Goal: Find specific fact: Find specific fact

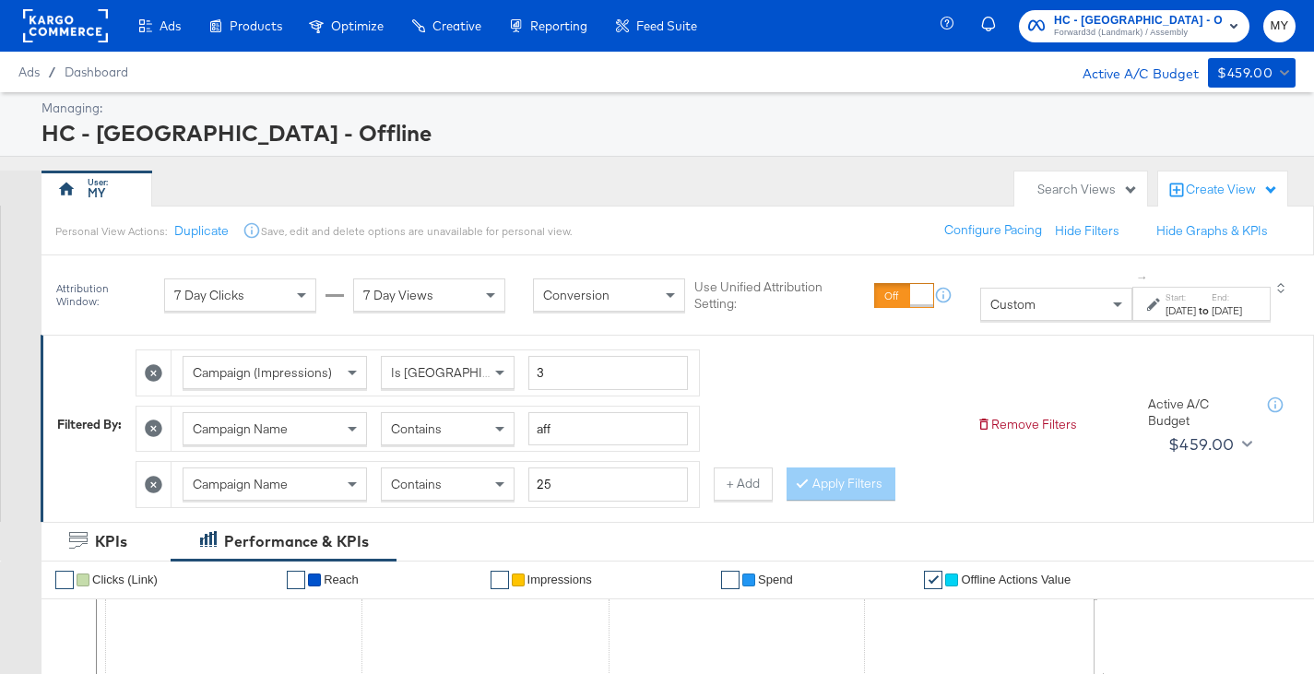
scroll to position [231, 0]
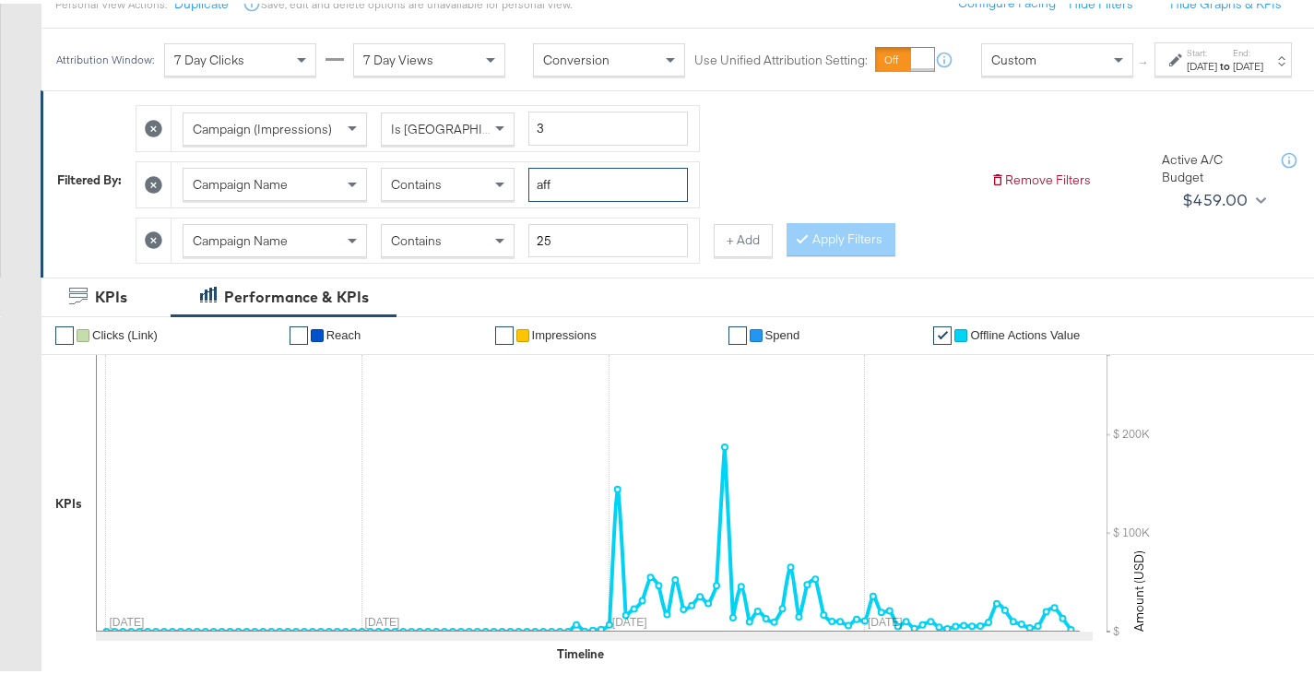
click at [584, 192] on input "aff" at bounding box center [608, 181] width 160 height 34
type input "c"
type input "28-a"
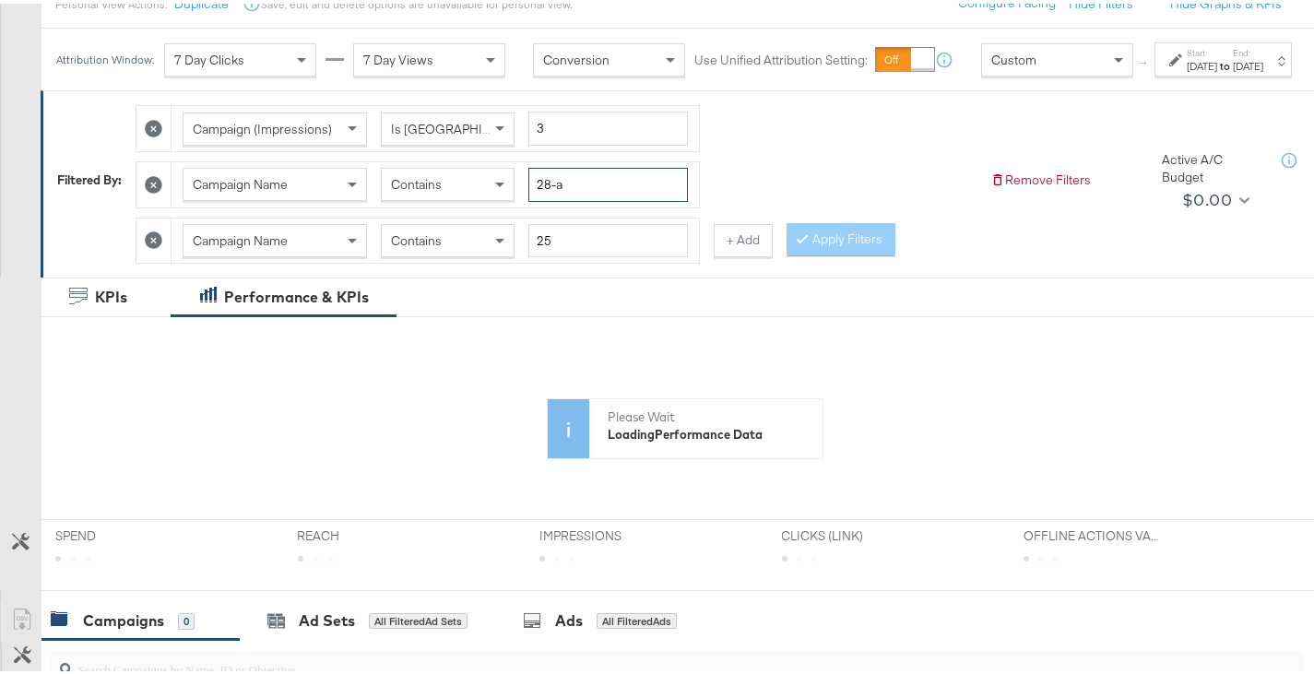
scroll to position [192, 0]
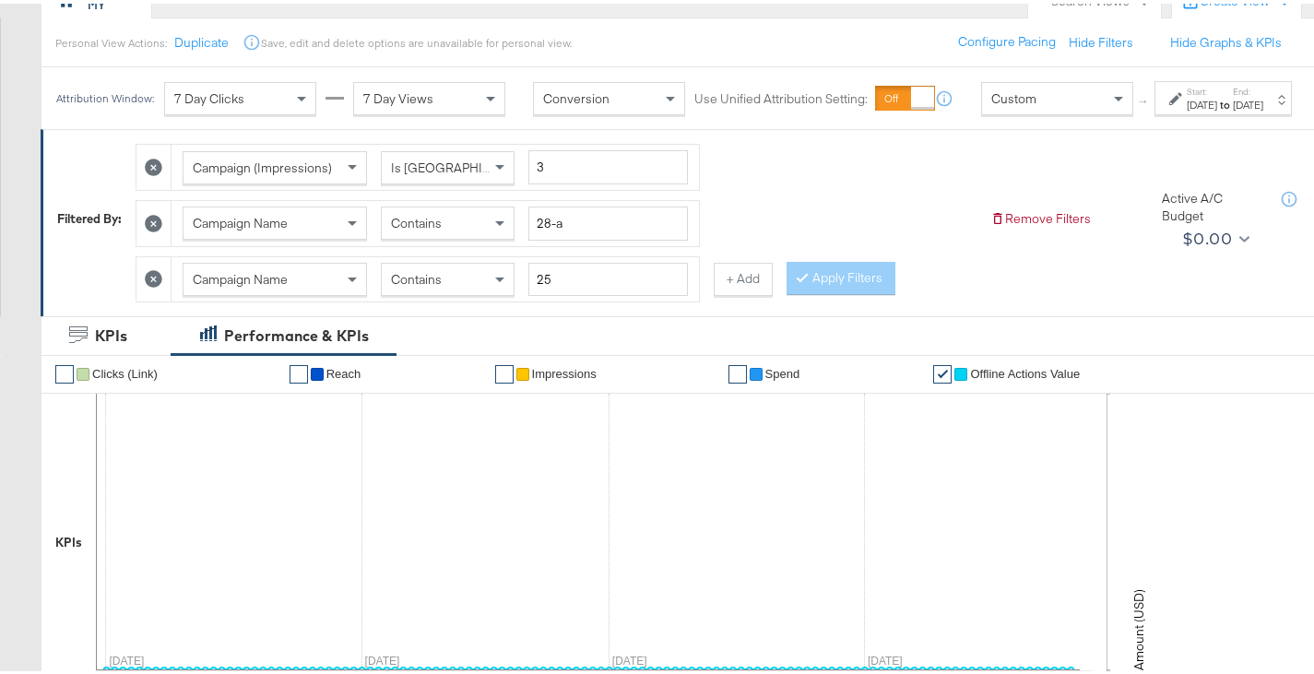
click at [1187, 109] on div "[DATE]" at bounding box center [1202, 101] width 30 height 15
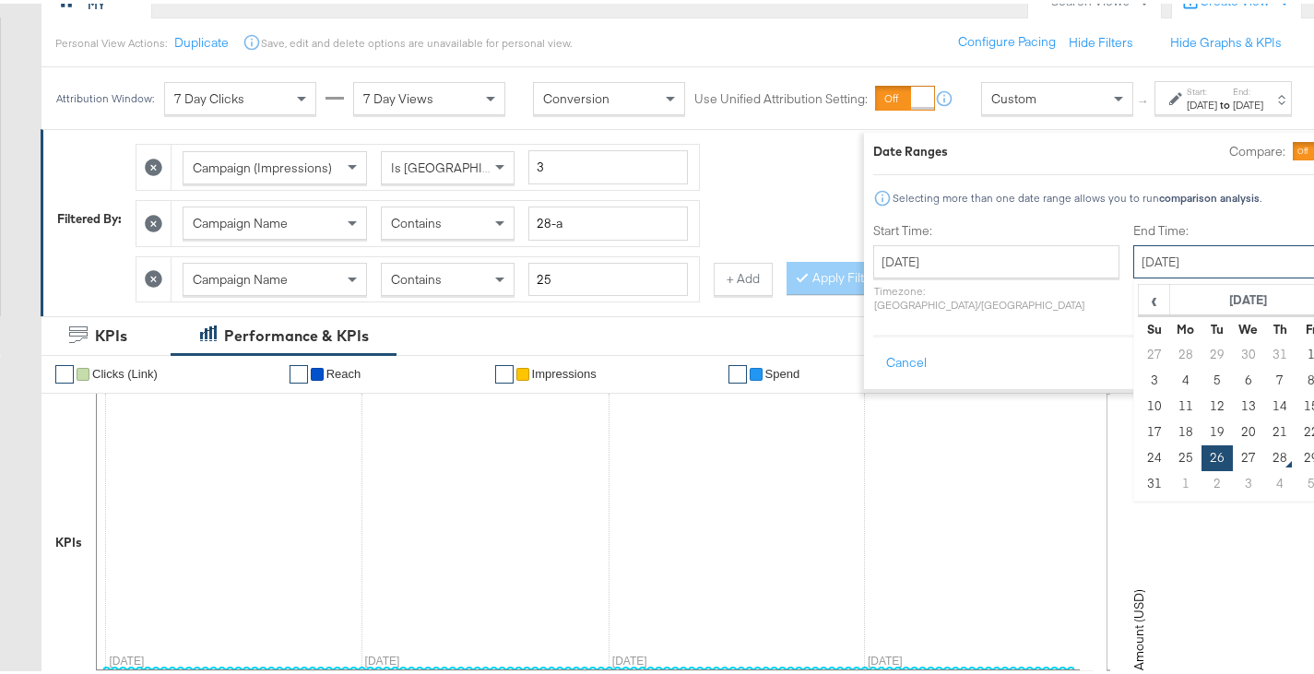
click at [1140, 267] on input "[DATE]" at bounding box center [1230, 258] width 194 height 33
click at [1264, 444] on td "28" at bounding box center [1279, 455] width 31 height 26
type input "[DATE]"
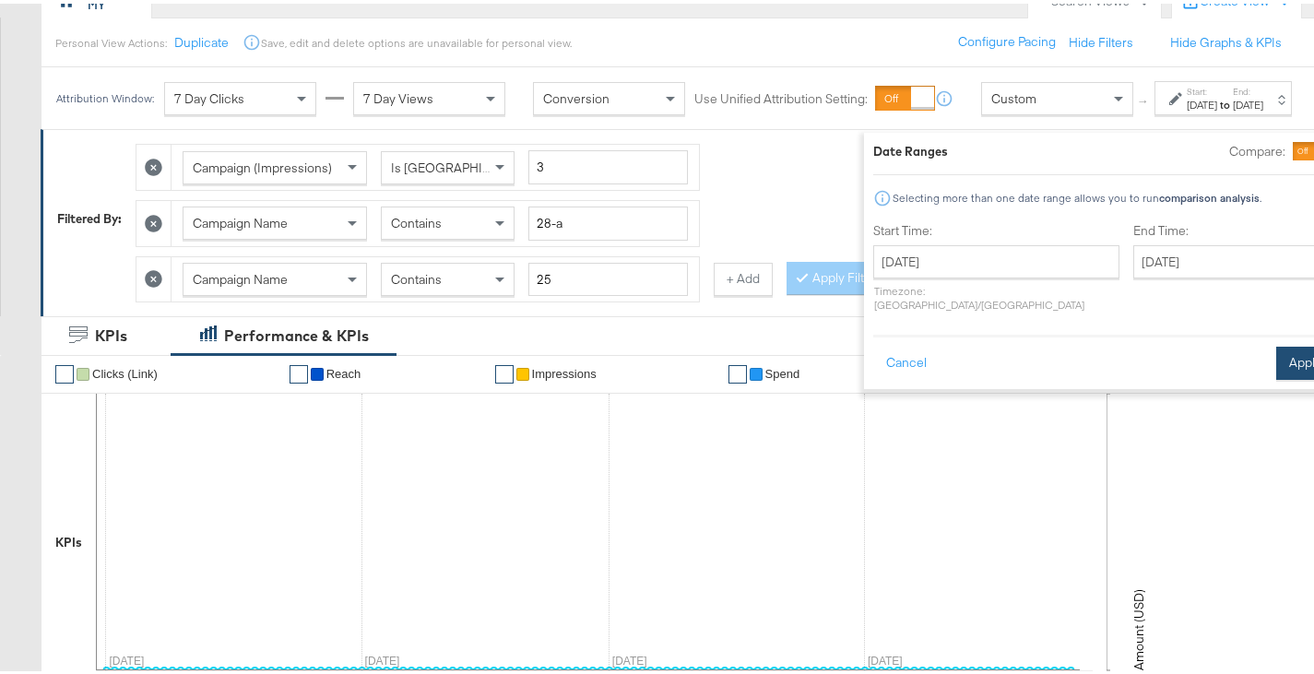
click at [1276, 360] on button "Apply" at bounding box center [1305, 359] width 58 height 33
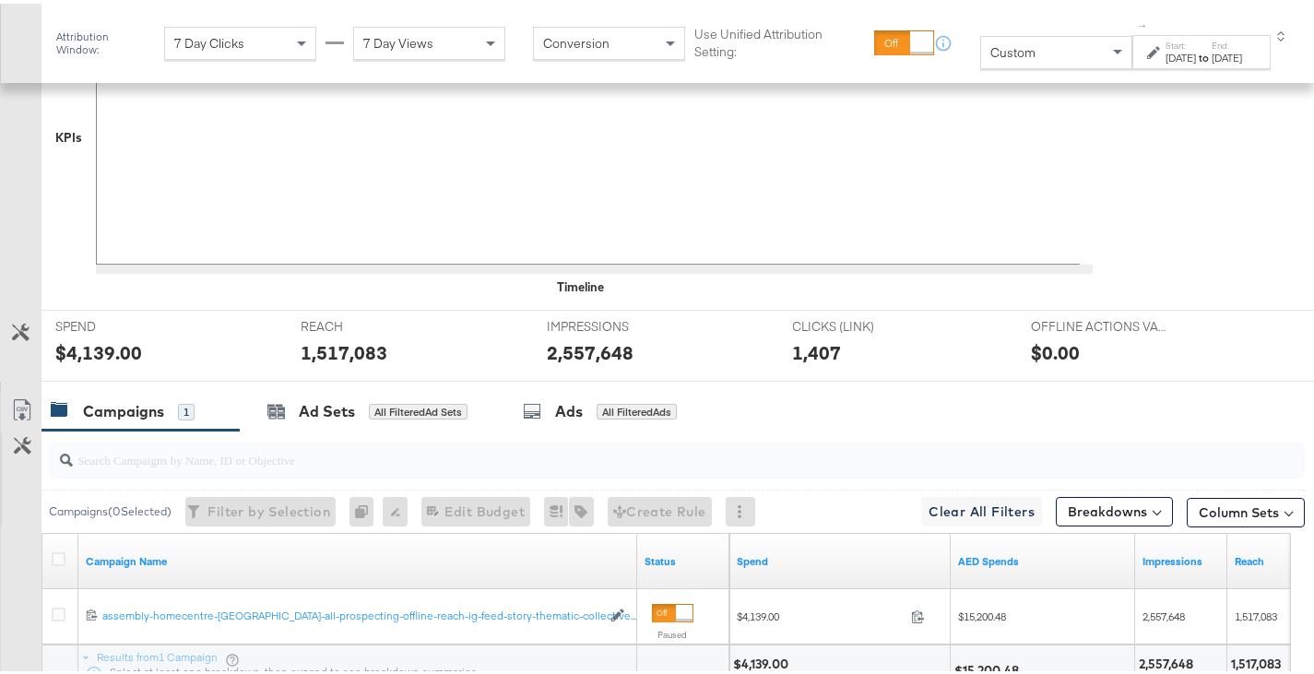
scroll to position [774, 0]
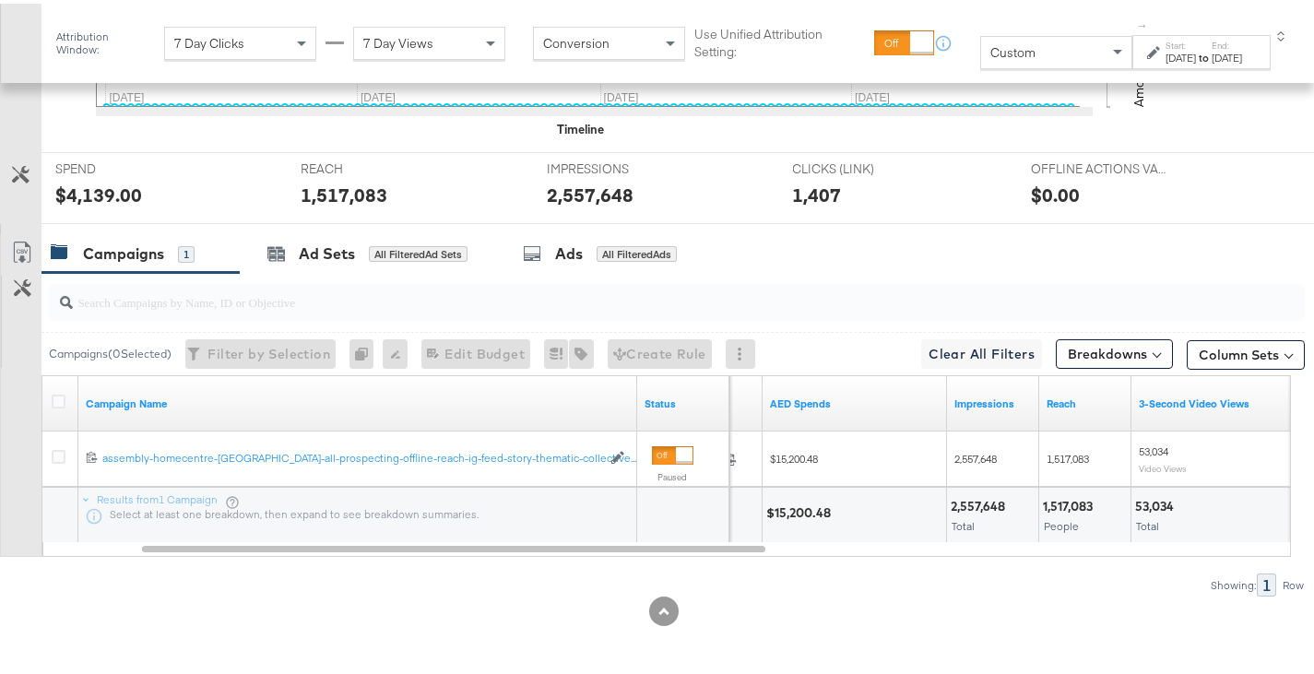
click at [977, 507] on div "2,557,648" at bounding box center [981, 503] width 60 height 18
copy div "2,557,648"
click at [1089, 497] on div "1,517,083" at bounding box center [1070, 503] width 55 height 18
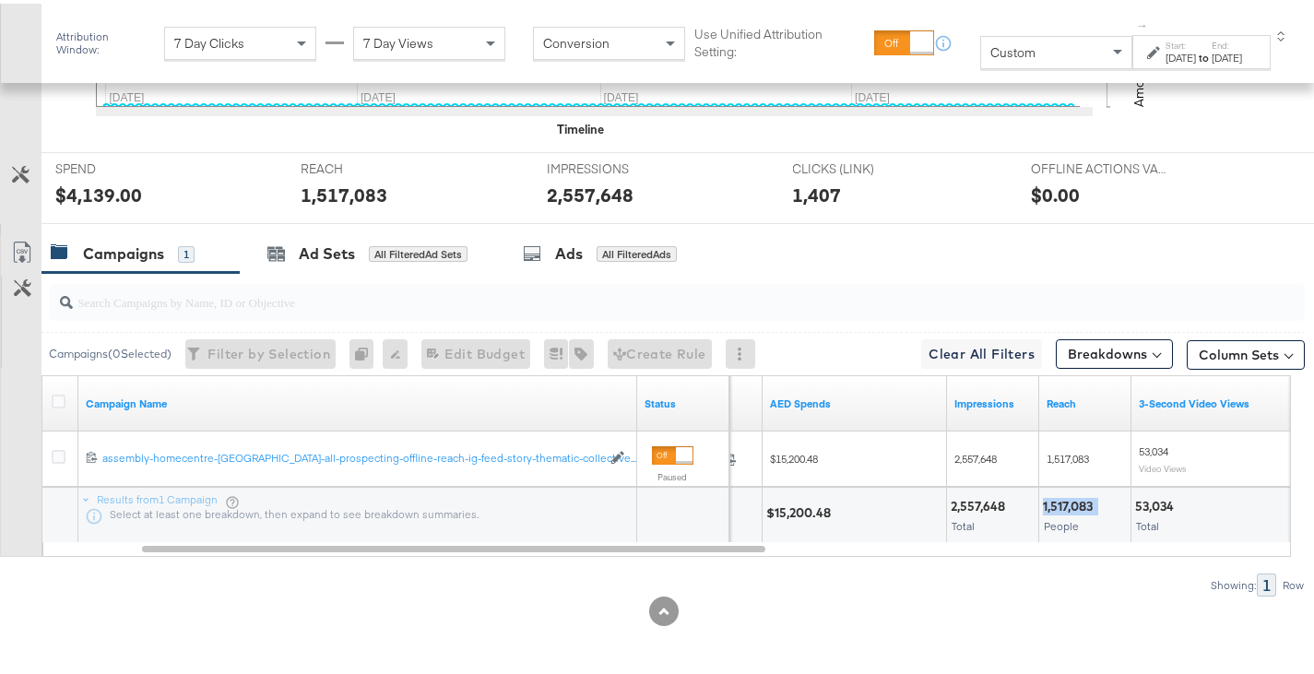
copy div "1,517,083"
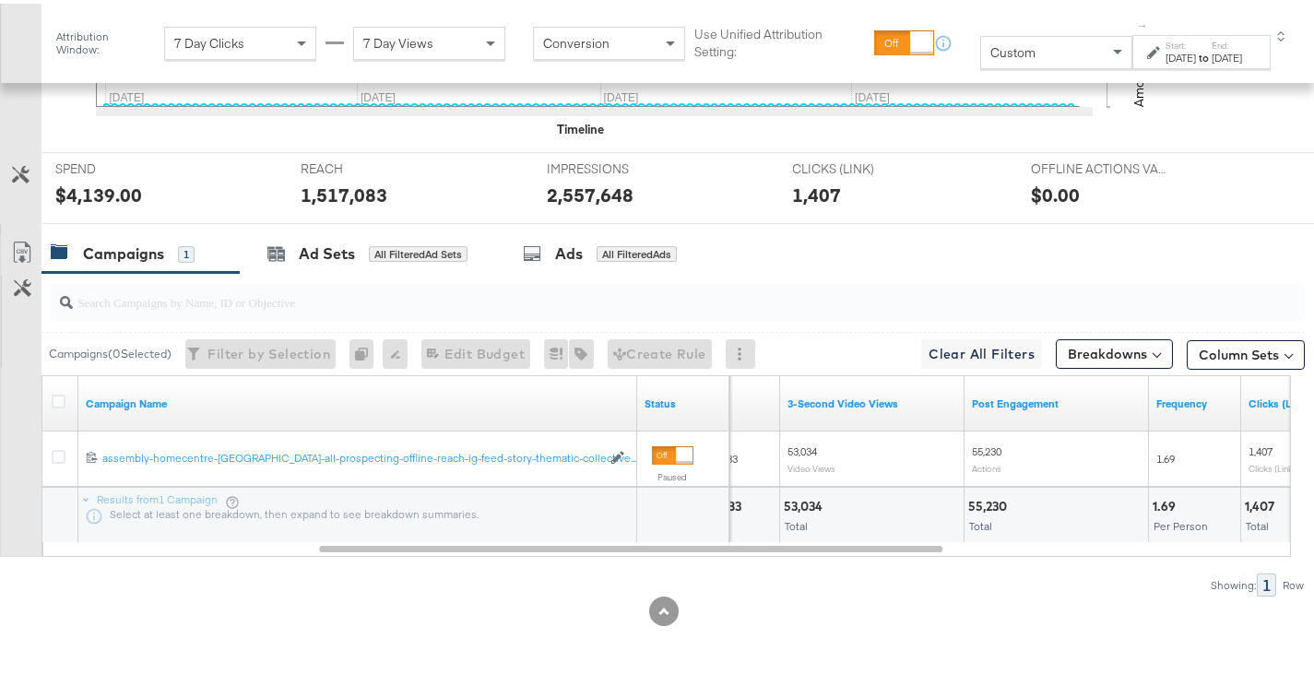
click at [806, 495] on div "53,034" at bounding box center [806, 503] width 44 height 18
copy div "53,034"
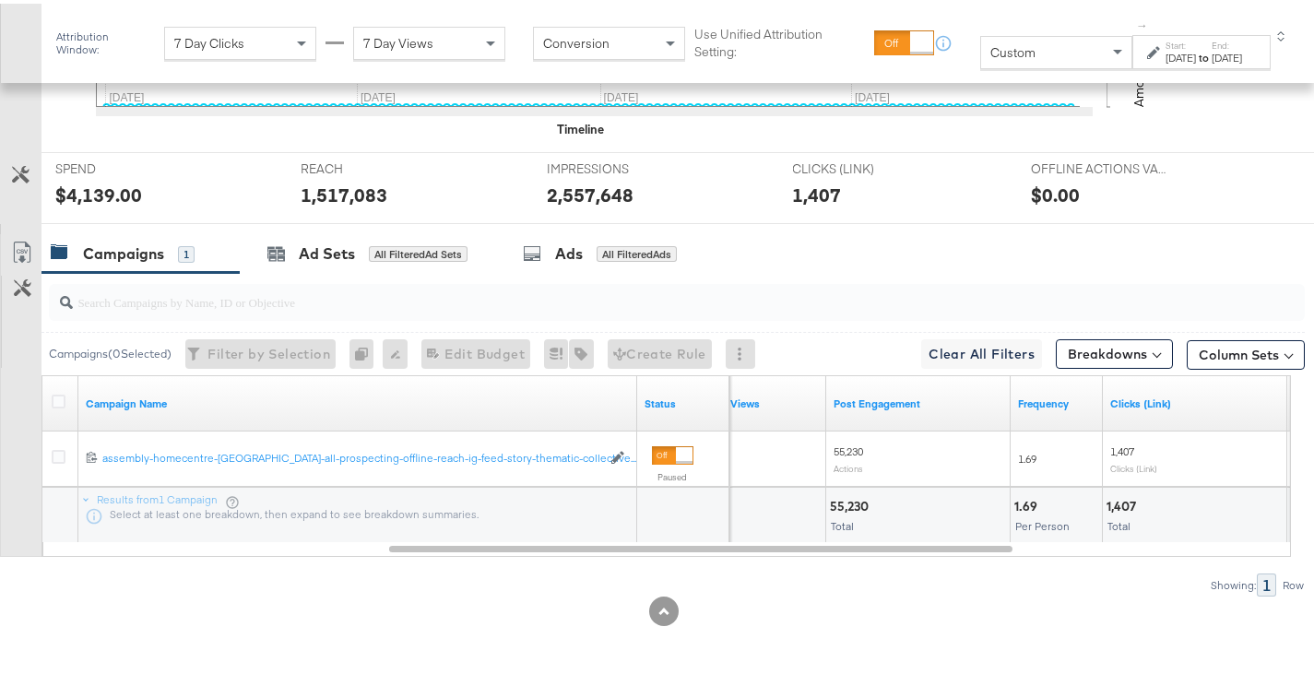
click at [856, 507] on div "55,230" at bounding box center [852, 503] width 44 height 18
copy div "55,230"
